Goal: Task Accomplishment & Management: Complete application form

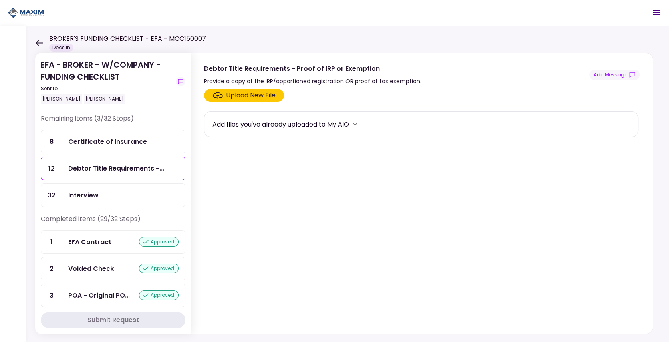
click at [102, 144] on div "Certificate of Insurance" at bounding box center [107, 142] width 79 height 10
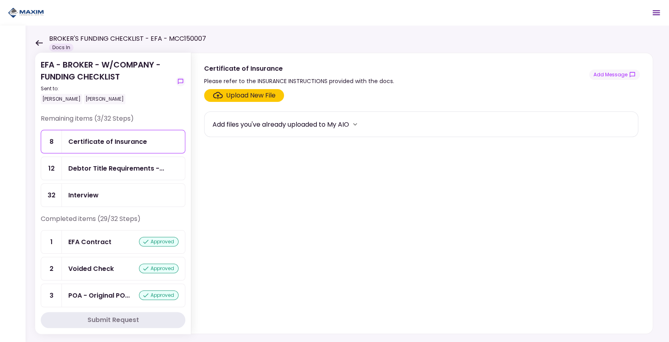
click at [246, 95] on div "Upload New File" at bounding box center [251, 96] width 50 height 10
click at [0, 0] on input "Upload New File" at bounding box center [0, 0] width 0 height 0
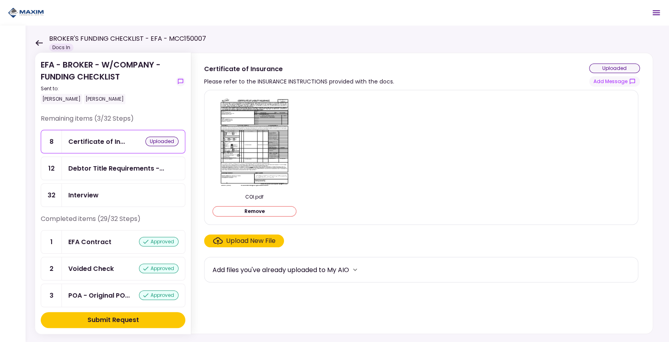
click at [105, 321] on div "Submit Request" at bounding box center [113, 320] width 52 height 10
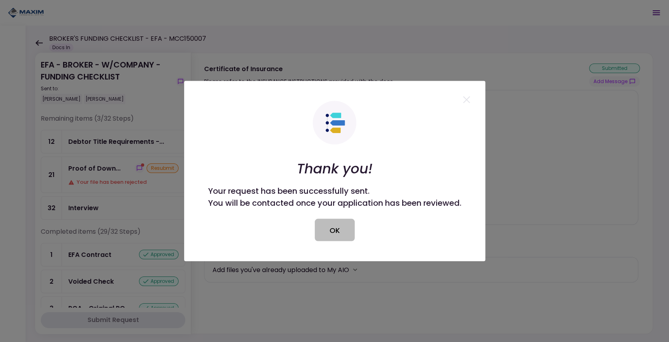
click at [329, 234] on button "OK" at bounding box center [335, 230] width 40 height 22
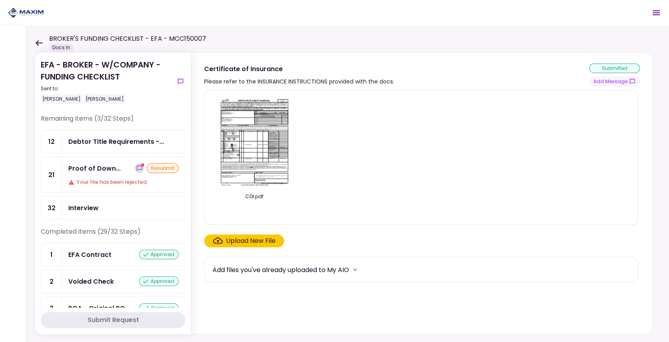
click at [139, 167] on icon "show-messages" at bounding box center [139, 167] width 5 height 5
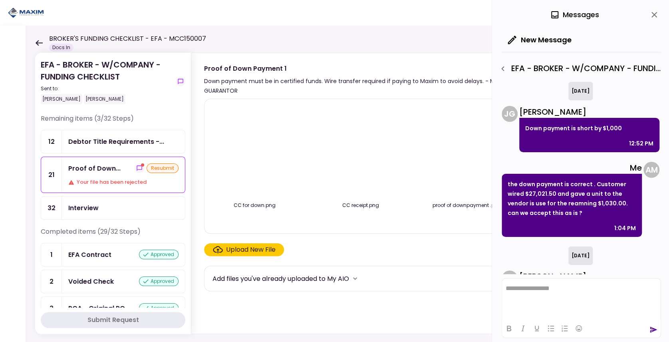
scroll to position [80, 0]
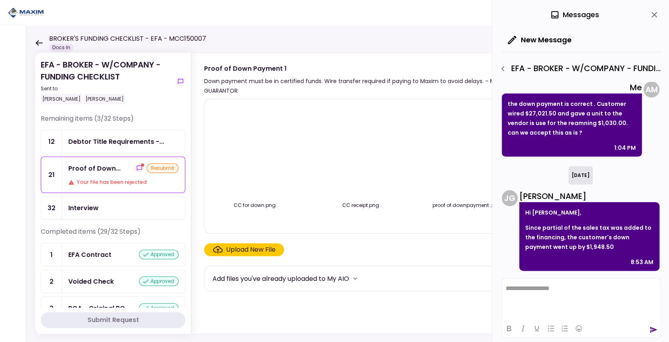
click at [655, 17] on icon "close" at bounding box center [654, 15] width 10 height 10
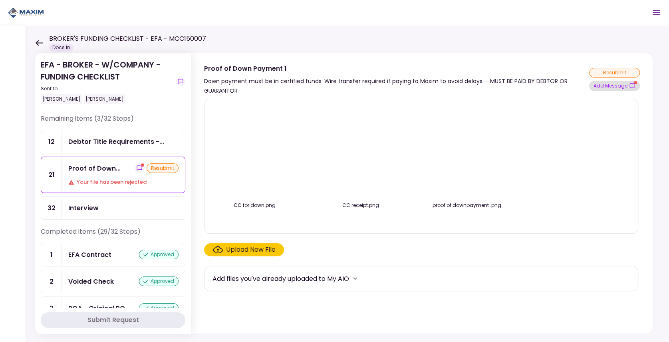
click at [606, 84] on button "Add Message" at bounding box center [614, 86] width 51 height 10
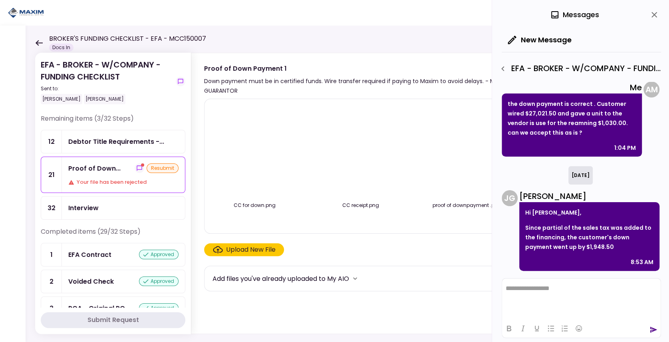
click at [436, 102] on div "CC for down.png CC receipt.png proof of downpayment .png" at bounding box center [421, 166] width 434 height 135
click at [654, 12] on icon "close" at bounding box center [654, 15] width 10 height 10
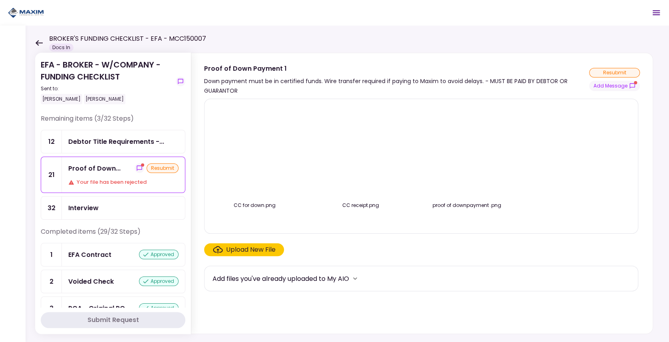
click at [170, 118] on div "Remaining items (3/32 Steps)" at bounding box center [113, 122] width 145 height 16
click at [618, 85] on button "Add Message" at bounding box center [614, 86] width 51 height 10
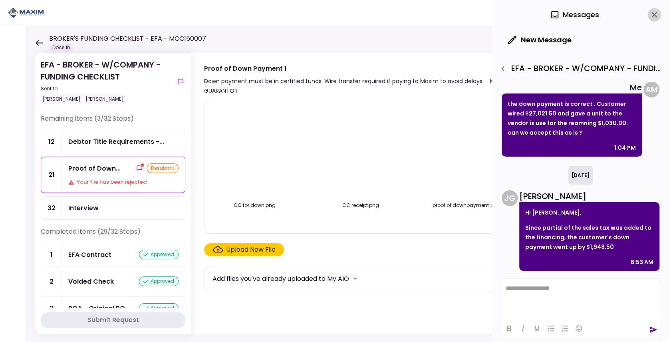
click at [655, 16] on icon "close" at bounding box center [654, 15] width 6 height 6
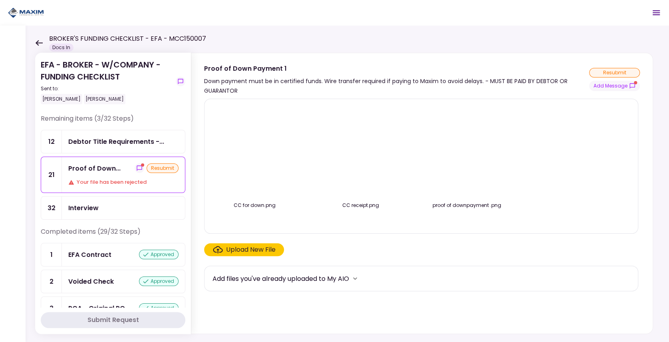
click at [39, 44] on icon at bounding box center [39, 43] width 8 height 6
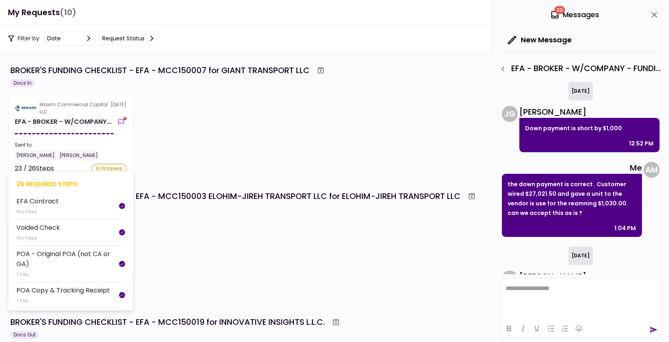
scroll to position [80, 0]
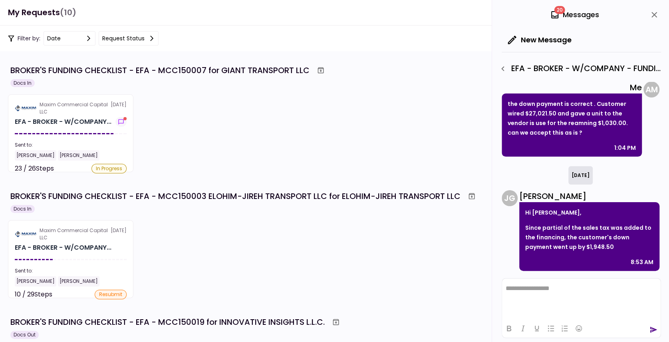
click at [246, 129] on div "Maxim Commercial Capital LLC [DATE] EFA - BROKER - W/COMPANY... Sent to: [PERSO…" at bounding box center [334, 133] width 653 height 78
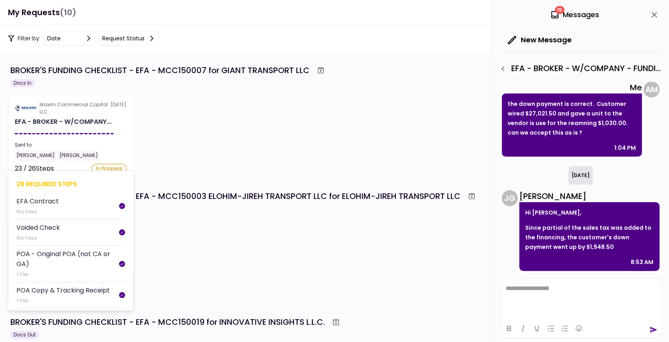
click at [83, 137] on section "Maxim Commercial Capital LLC [DATE] EFA - BROKER - W/COMPANY... Sent to: [PERSO…" at bounding box center [70, 133] width 125 height 78
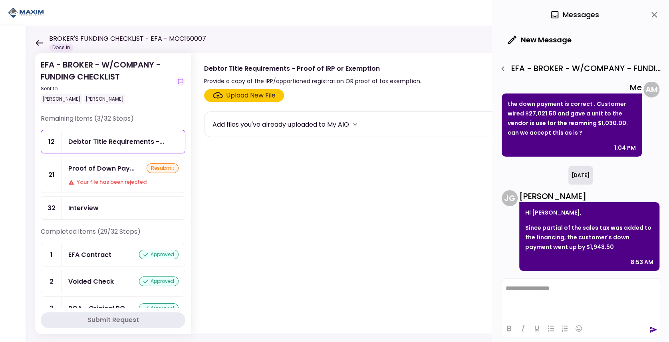
click at [242, 180] on section "Upload New File Add files you've already uploaded to My AIO" at bounding box center [422, 209] width 436 height 241
